Goal: Information Seeking & Learning: Find specific fact

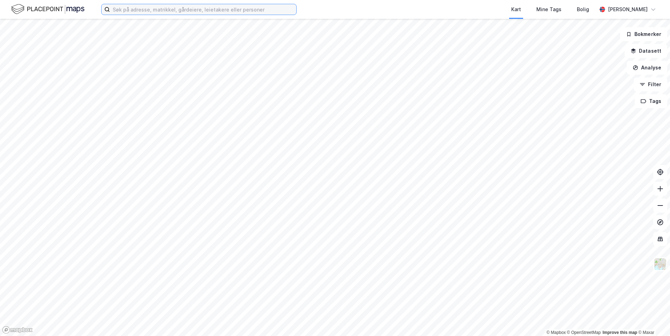
click at [197, 13] on input at bounding box center [203, 9] width 186 height 10
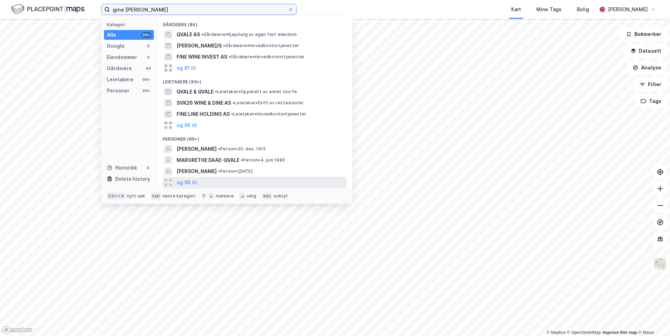
type input "gine [PERSON_NAME]"
click at [213, 179] on div "og 96 til" at bounding box center [255, 182] width 184 height 11
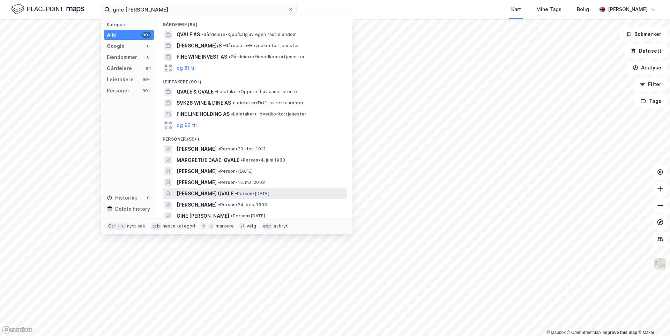
click at [229, 195] on span "[PERSON_NAME] QVALE" at bounding box center [204, 193] width 57 height 8
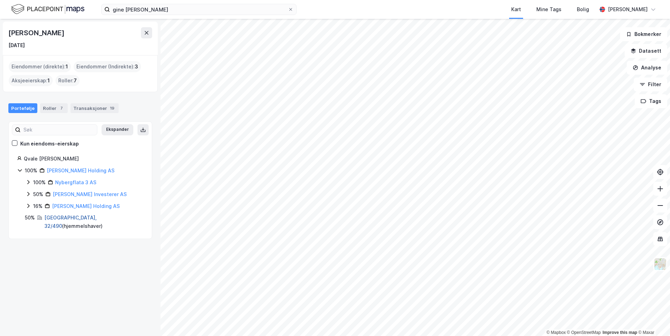
click at [62, 216] on link "[GEOGRAPHIC_DATA], 32/490" at bounding box center [70, 222] width 52 height 14
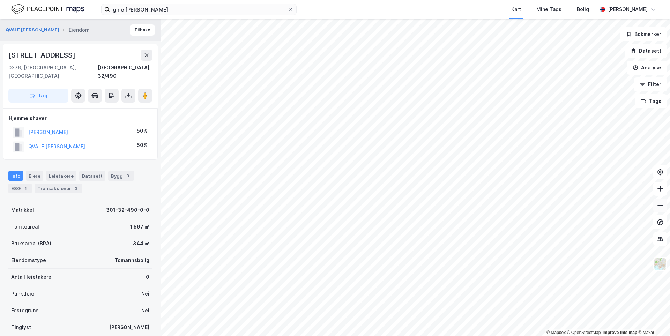
click at [656, 205] on icon at bounding box center [659, 205] width 7 height 7
click at [659, 210] on button at bounding box center [660, 205] width 14 height 14
click at [659, 192] on button at bounding box center [660, 189] width 14 height 14
click at [659, 192] on icon at bounding box center [659, 188] width 7 height 7
click at [662, 189] on icon at bounding box center [659, 188] width 7 height 7
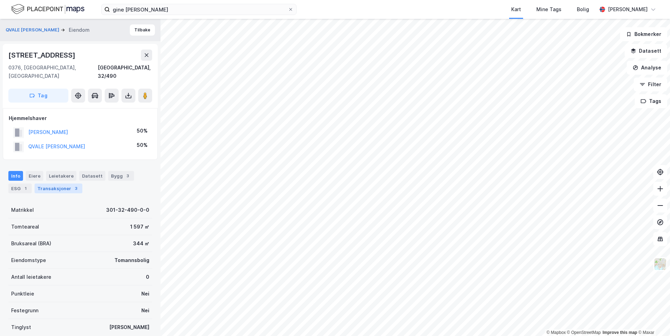
click at [57, 183] on div "Transaksjoner 3" at bounding box center [59, 188] width 48 height 10
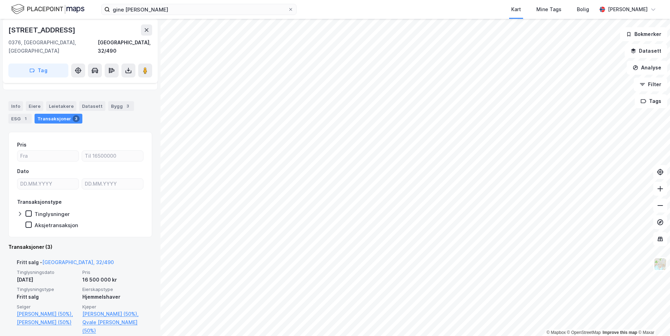
scroll to position [105, 0]
